Goal: Task Accomplishment & Management: Use online tool/utility

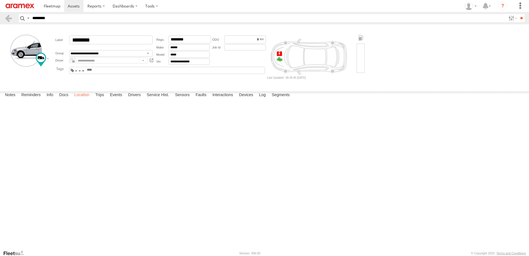
click at [87, 99] on label "Location" at bounding box center [81, 95] width 21 height 8
click at [125, 39] on input "********" at bounding box center [111, 39] width 84 height 9
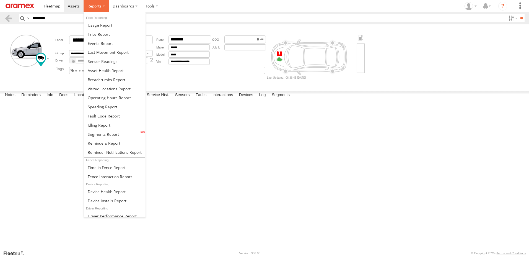
click at [97, 4] on span at bounding box center [94, 5] width 14 height 5
click at [115, 133] on span at bounding box center [103, 133] width 31 height 5
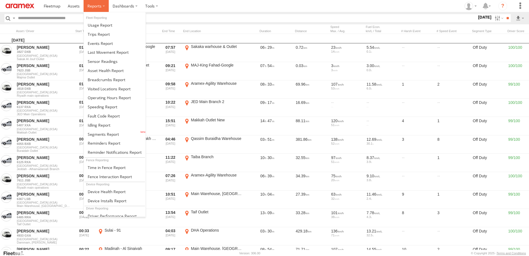
click at [100, 6] on span at bounding box center [94, 5] width 14 height 5
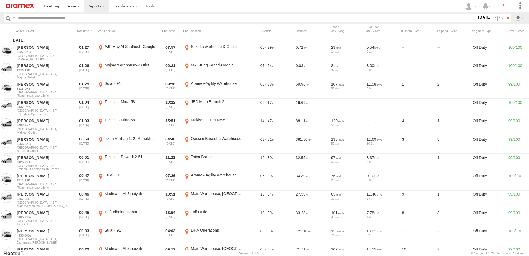
click at [211, 20] on input "text" at bounding box center [246, 18] width 461 height 8
click at [480, 20] on label "[DATE]" at bounding box center [484, 17] width 15 height 6
click at [0, 0] on label at bounding box center [0, 0] width 0 height 0
click at [0, 0] on span "RUH - [GEOGRAPHIC_DATA]" at bounding box center [0, 0] width 0 height 0
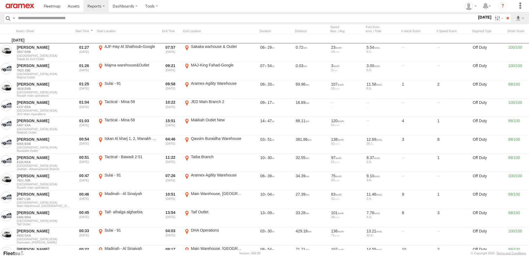
click at [0, 0] on span "RUH LH" at bounding box center [0, 0] width 0 height 0
click at [0, 0] on span "Defleeted Vehicles RUH" at bounding box center [0, 0] width 0 height 0
click at [507, 20] on input "**" at bounding box center [507, 18] width 6 height 8
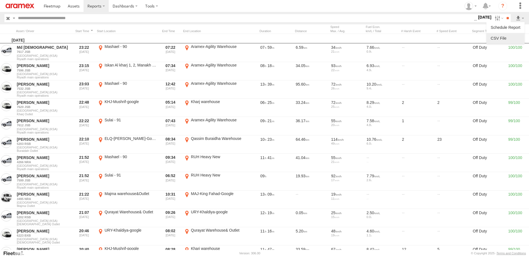
click at [514, 40] on link at bounding box center [506, 38] width 34 height 8
